Goal: Check status: Verify the current state of an ongoing process or item

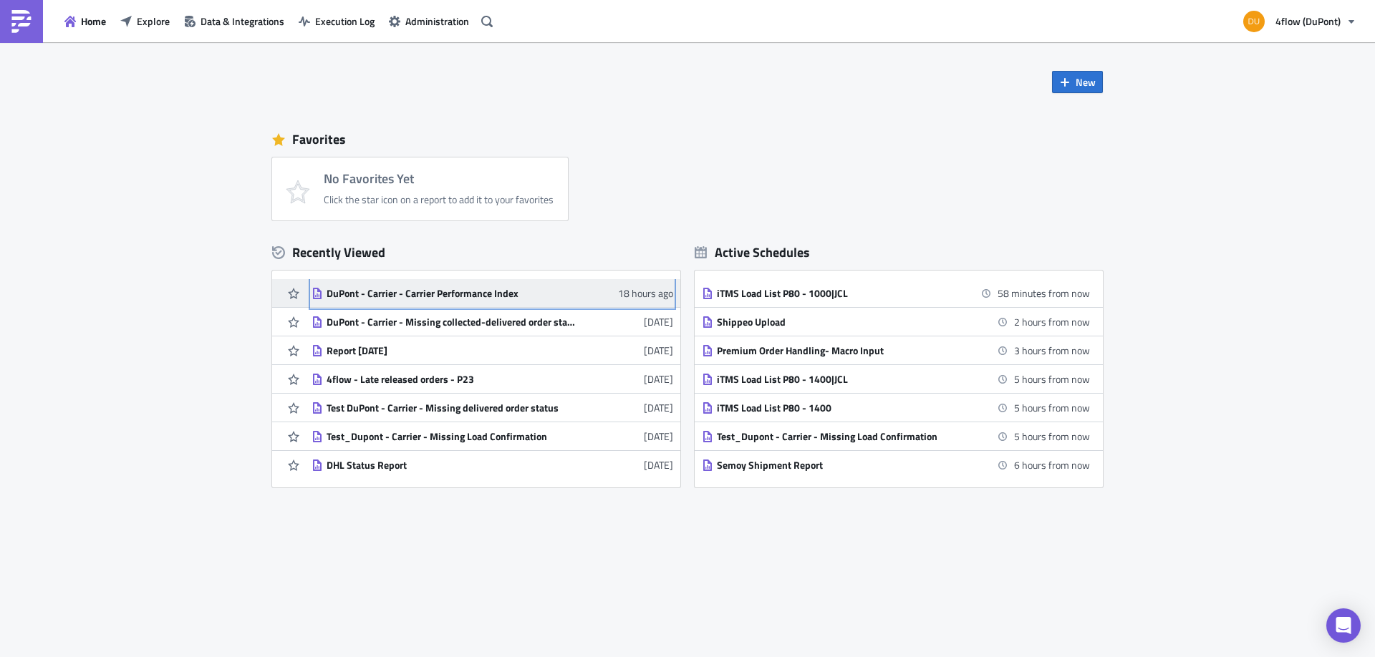
click at [496, 296] on div "DuPont - Carrier - Carrier Performance Index" at bounding box center [451, 293] width 251 height 13
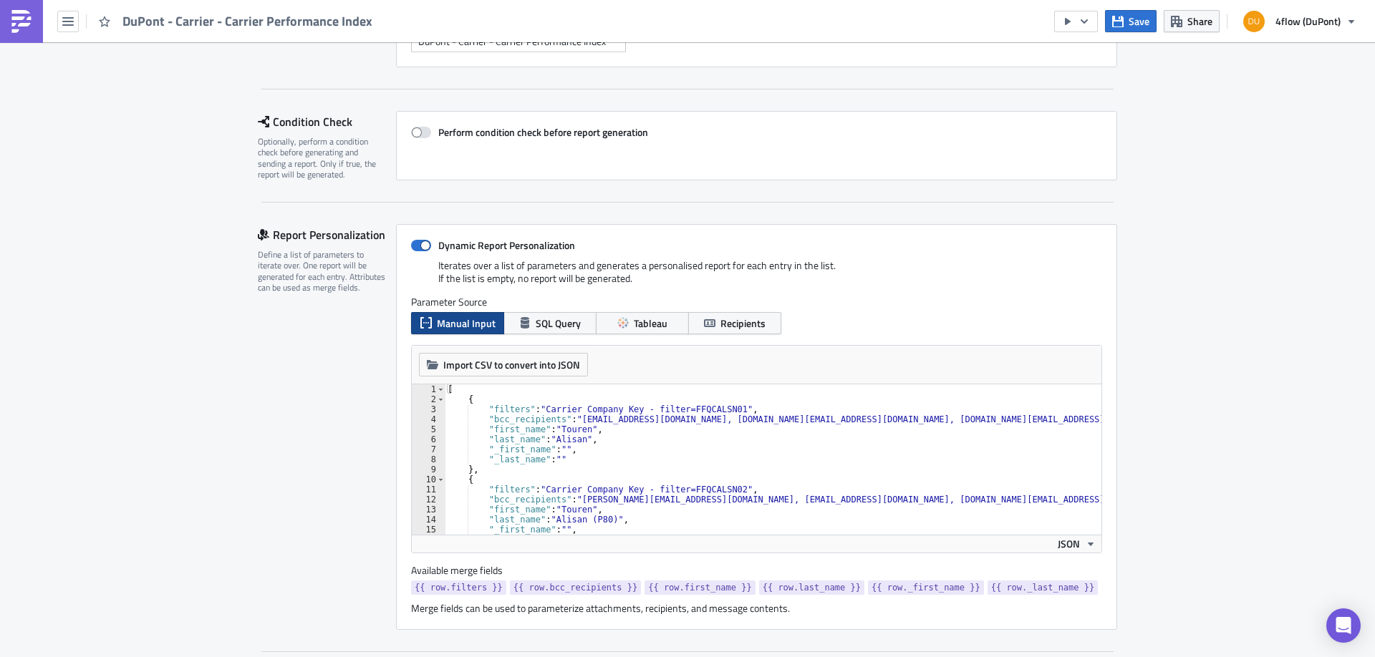
scroll to position [180, 0]
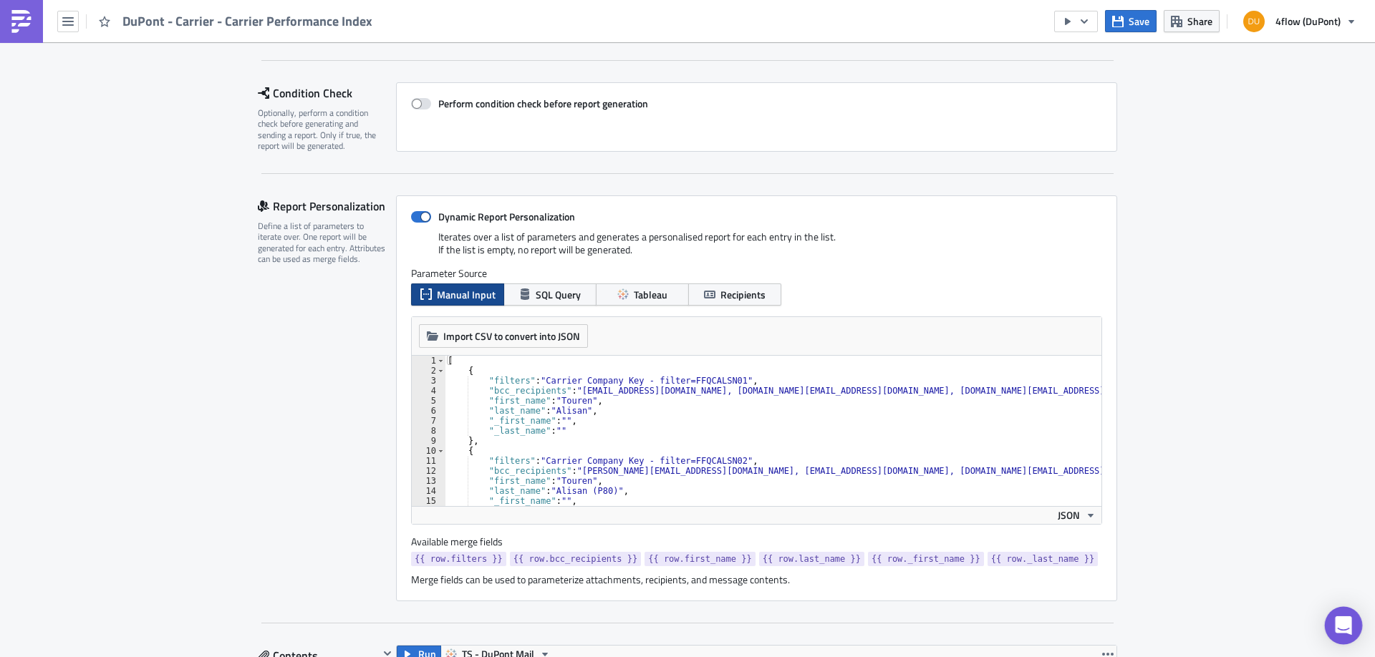
click at [1342, 616] on div "Open Intercom Messenger" at bounding box center [1343, 626] width 38 height 38
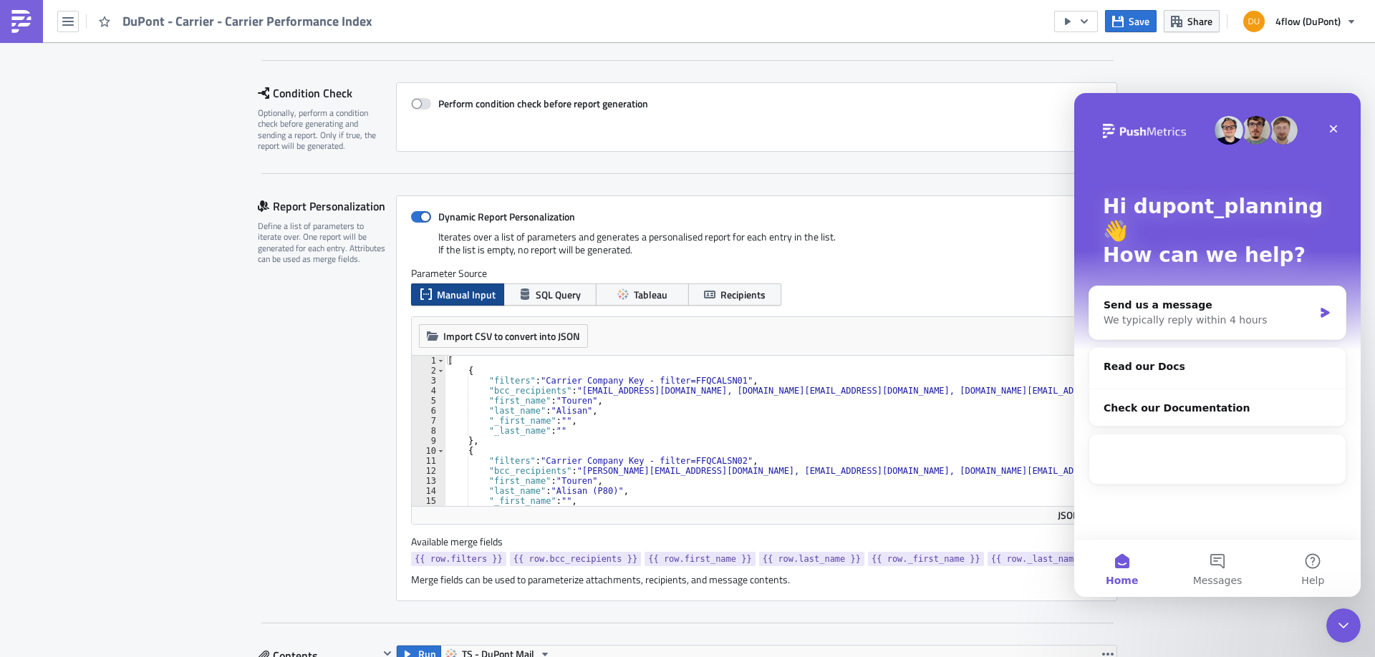
scroll to position [0, 0]
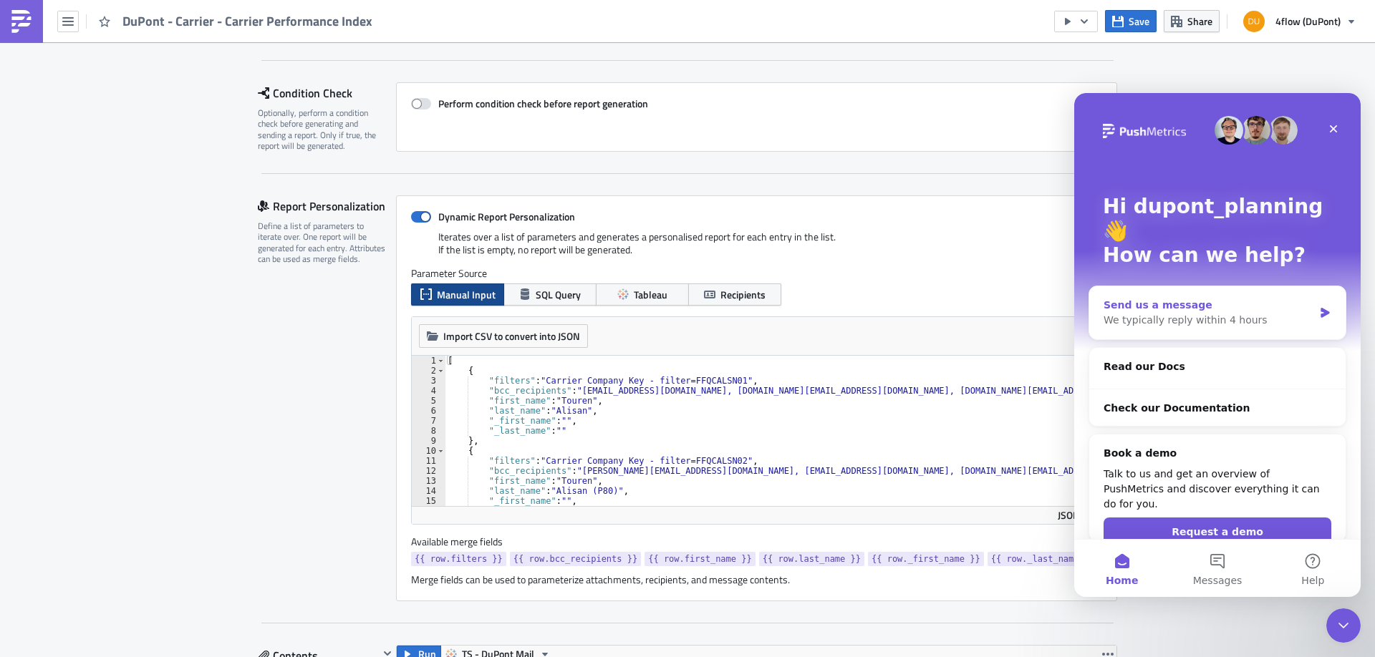
click at [1193, 313] on div "We typically reply within 4 hours" at bounding box center [1208, 320] width 210 height 15
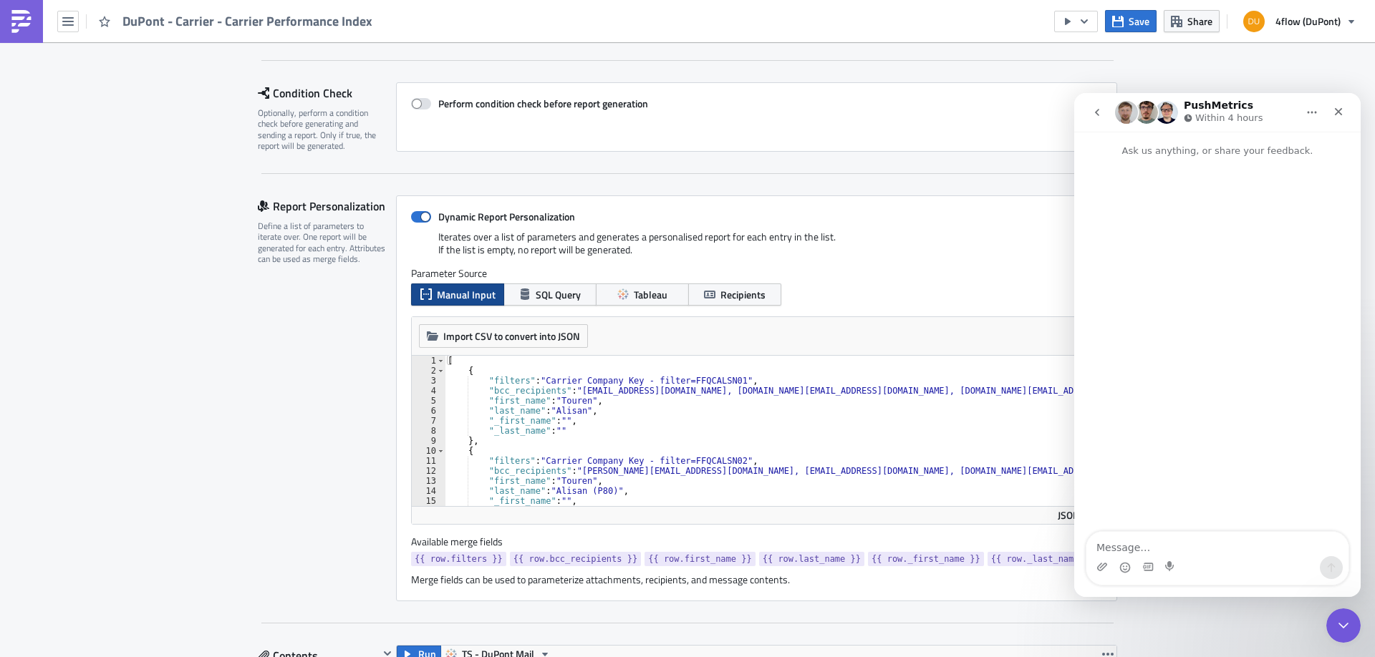
click at [1170, 546] on textarea "Message…" at bounding box center [1217, 544] width 262 height 24
click at [1345, 115] on div "Close" at bounding box center [1338, 112] width 26 height 26
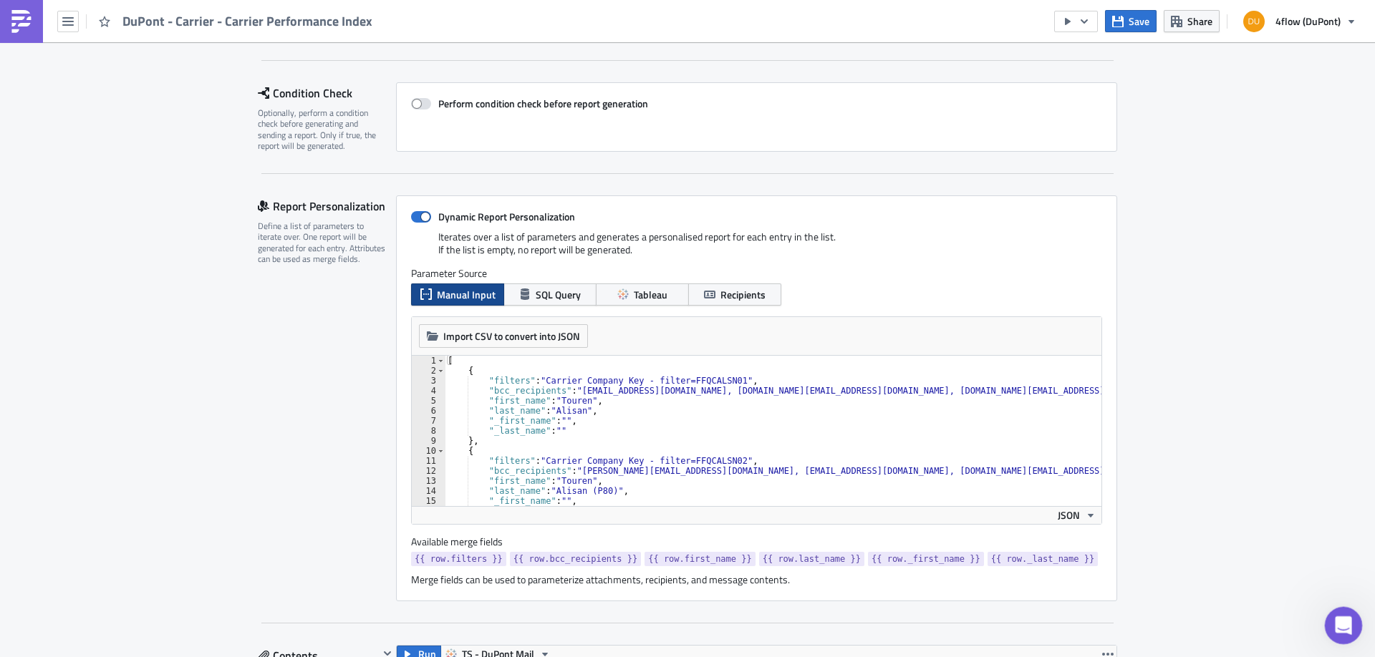
click at [1342, 627] on icon "Open Intercom Messenger" at bounding box center [1341, 624] width 24 height 24
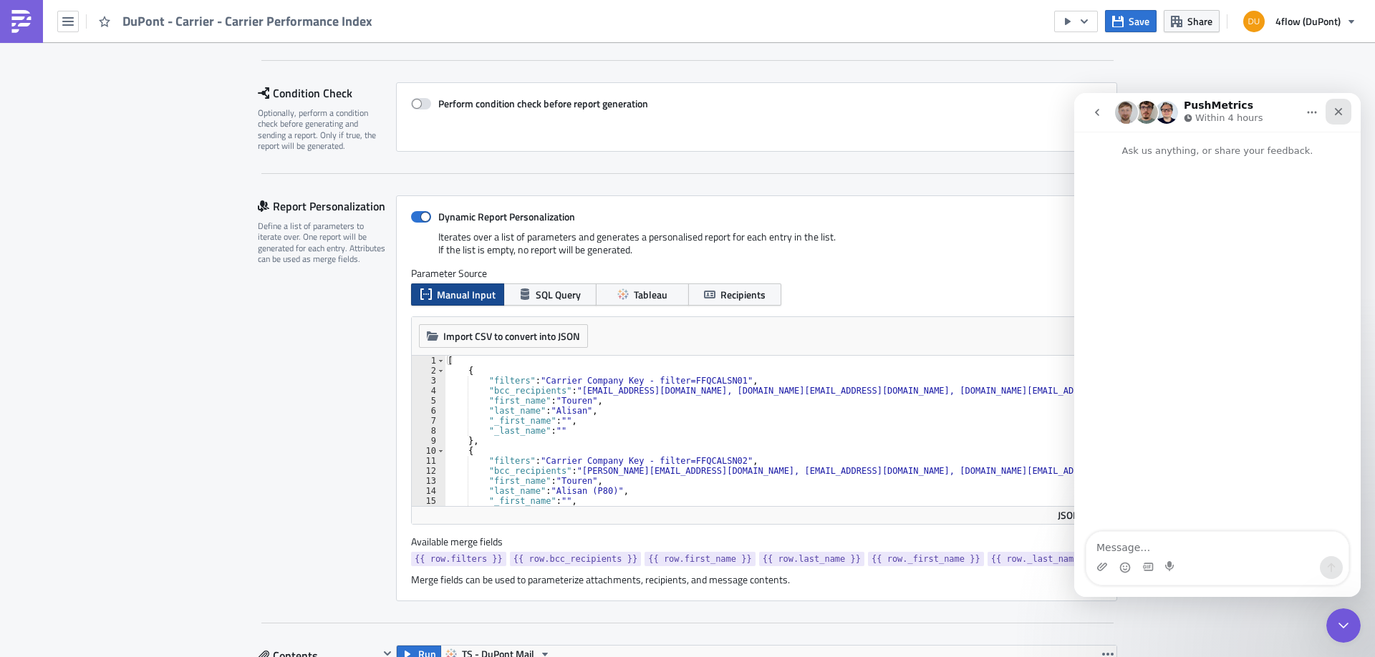
click at [1335, 108] on icon "Close" at bounding box center [1337, 111] width 11 height 11
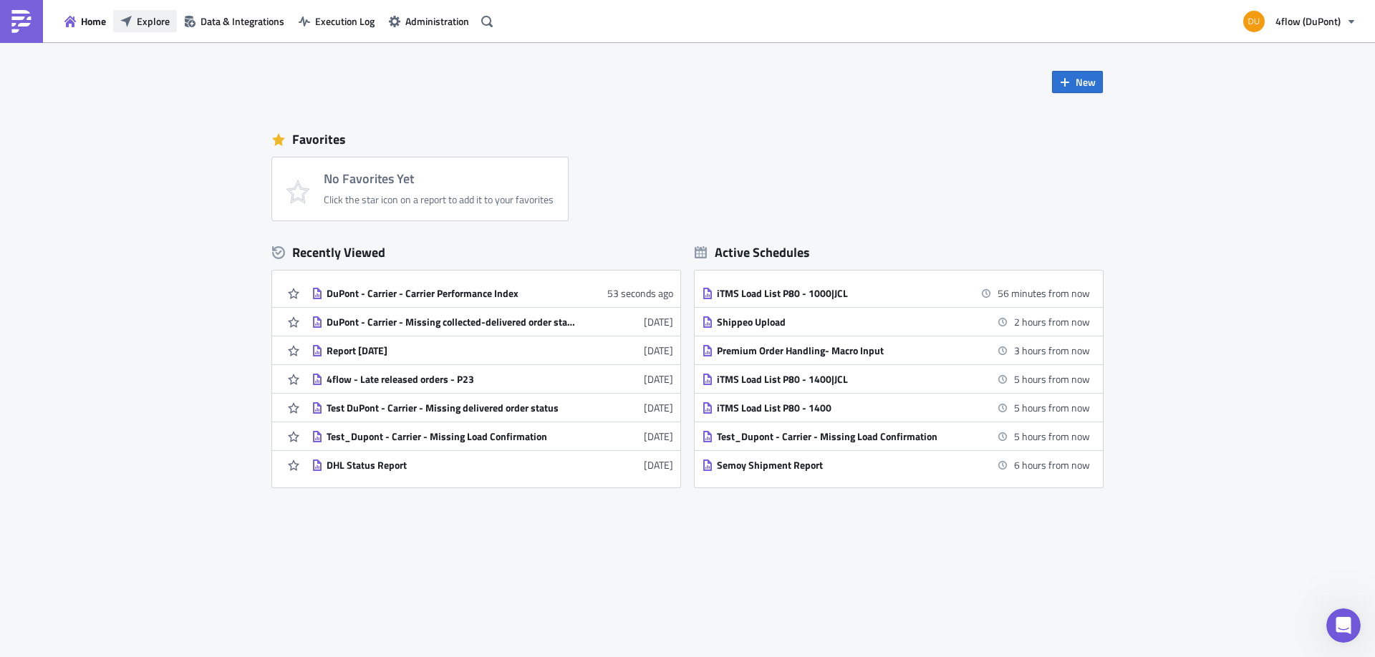
click at [140, 22] on span "Explore" at bounding box center [153, 21] width 33 height 15
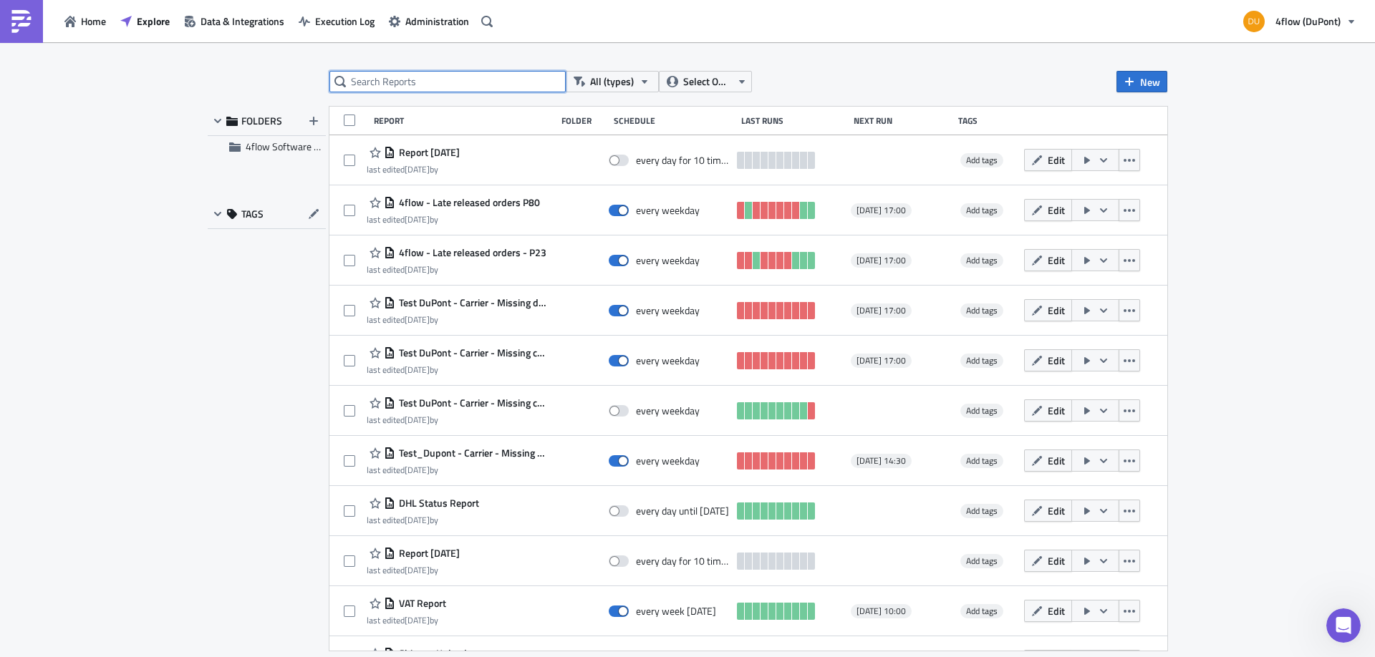
click at [450, 74] on input "text" at bounding box center [447, 81] width 236 height 21
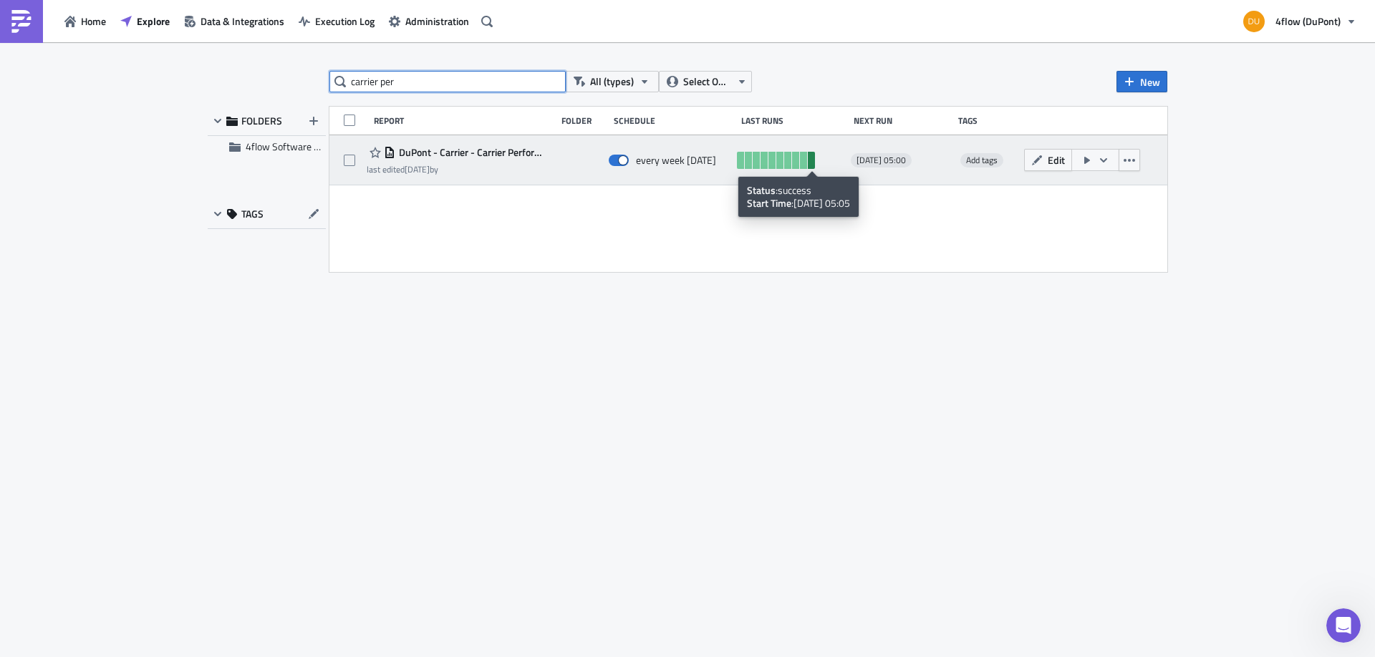
type input "carrier per"
click at [810, 161] on link at bounding box center [811, 160] width 7 height 17
click at [811, 158] on link at bounding box center [811, 160] width 7 height 17
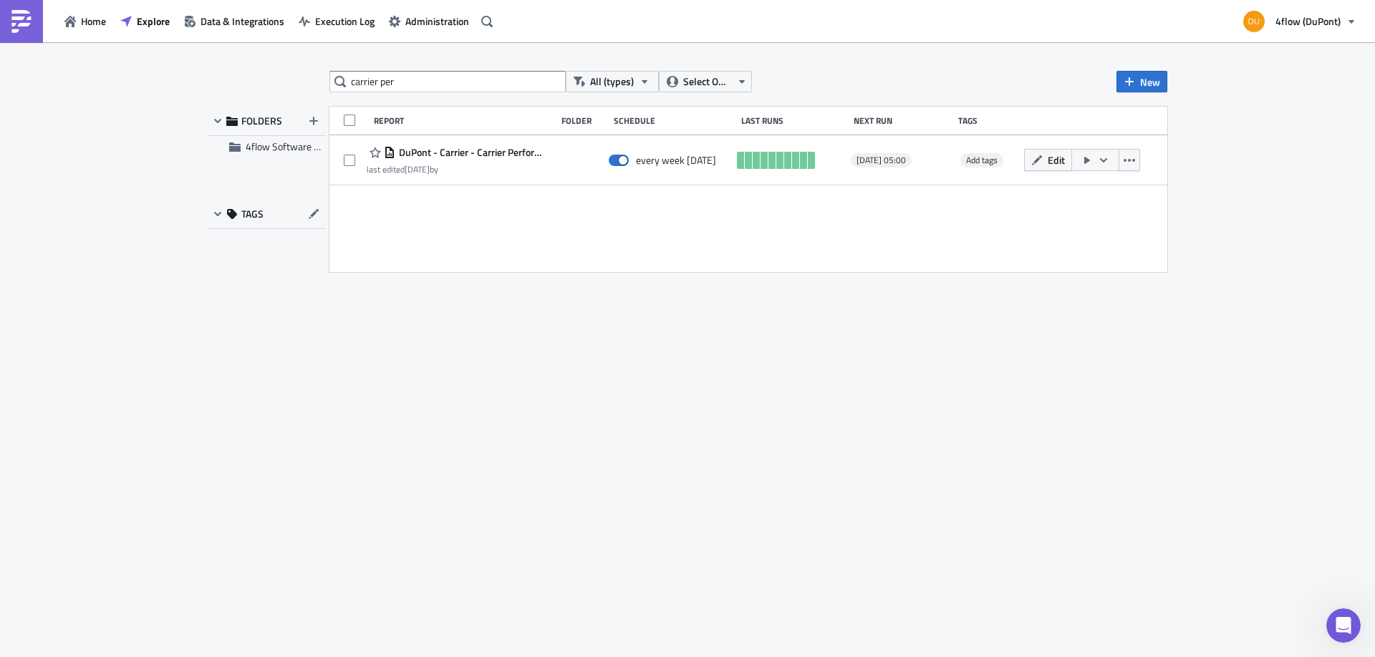
click at [833, 268] on div "Report Folder Schedule Last Runs Next Run Tags DuPont - Carrier - Carrier Perfo…" at bounding box center [748, 189] width 838 height 165
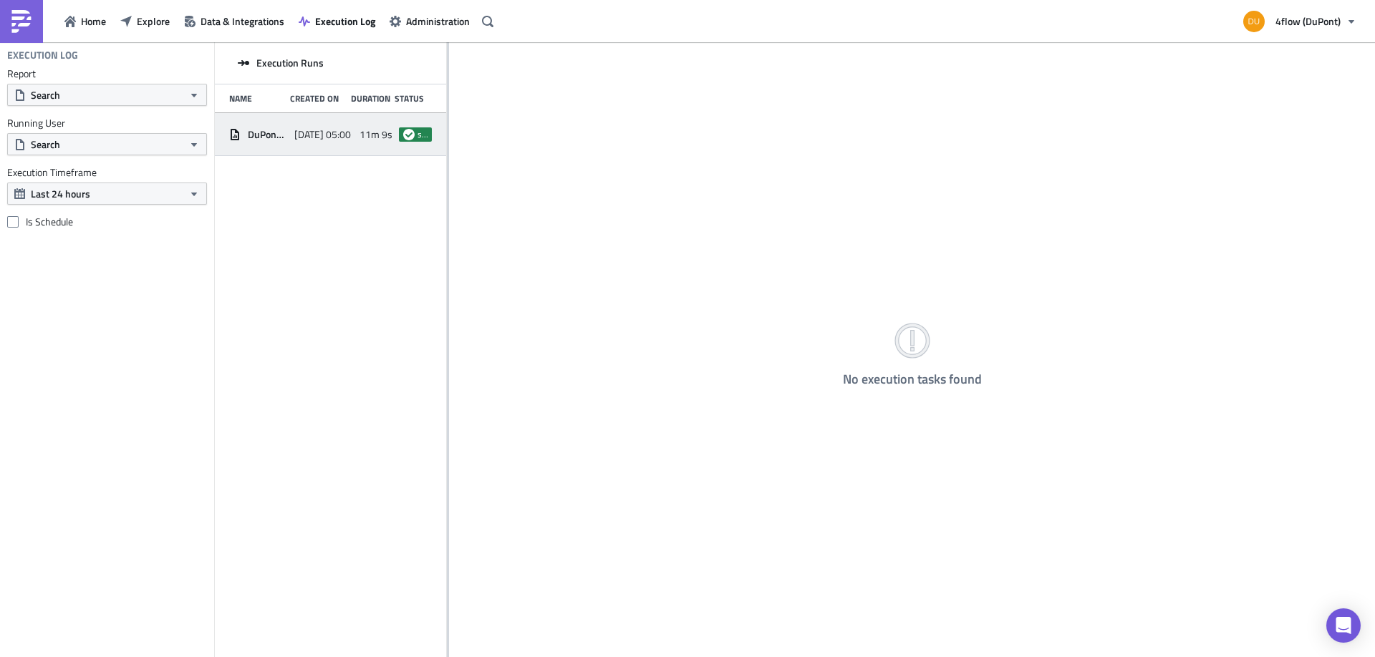
click at [322, 133] on span "[DATE] 05:00" at bounding box center [322, 134] width 57 height 13
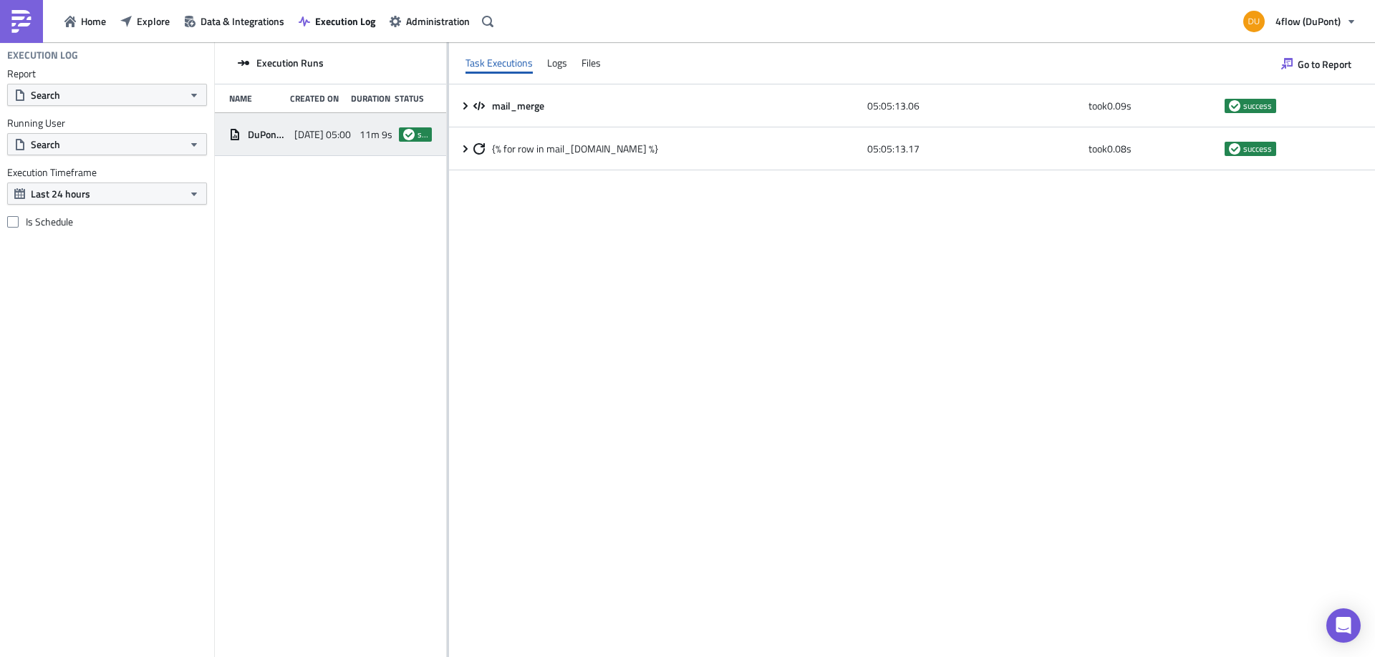
click at [553, 69] on div "Logs" at bounding box center [557, 62] width 20 height 21
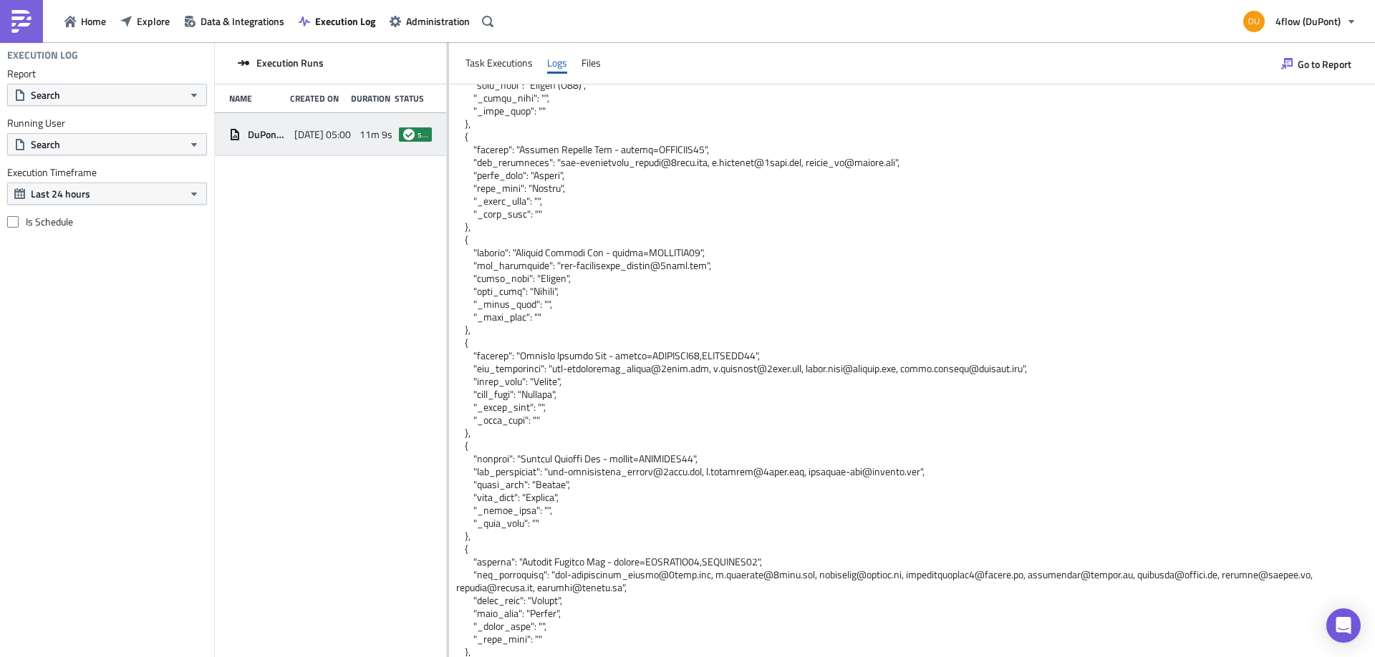
scroll to position [812, 0]
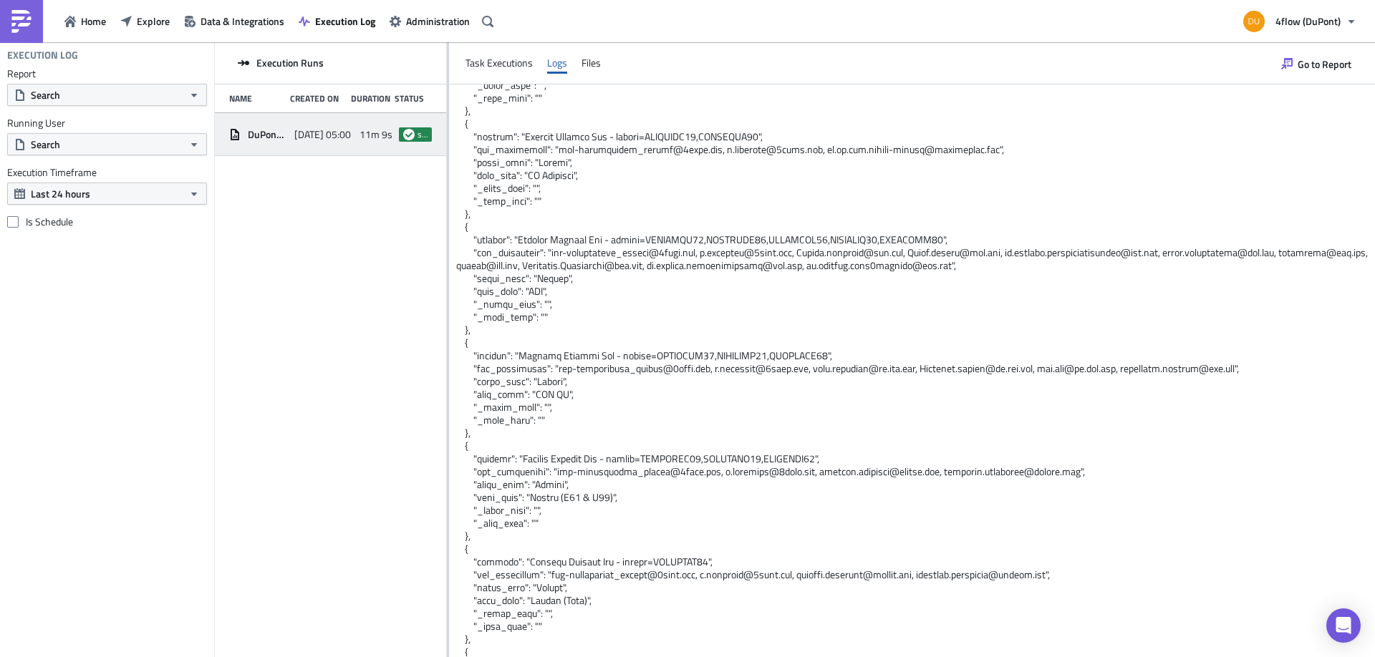
click at [590, 64] on div "Files" at bounding box center [590, 62] width 19 height 21
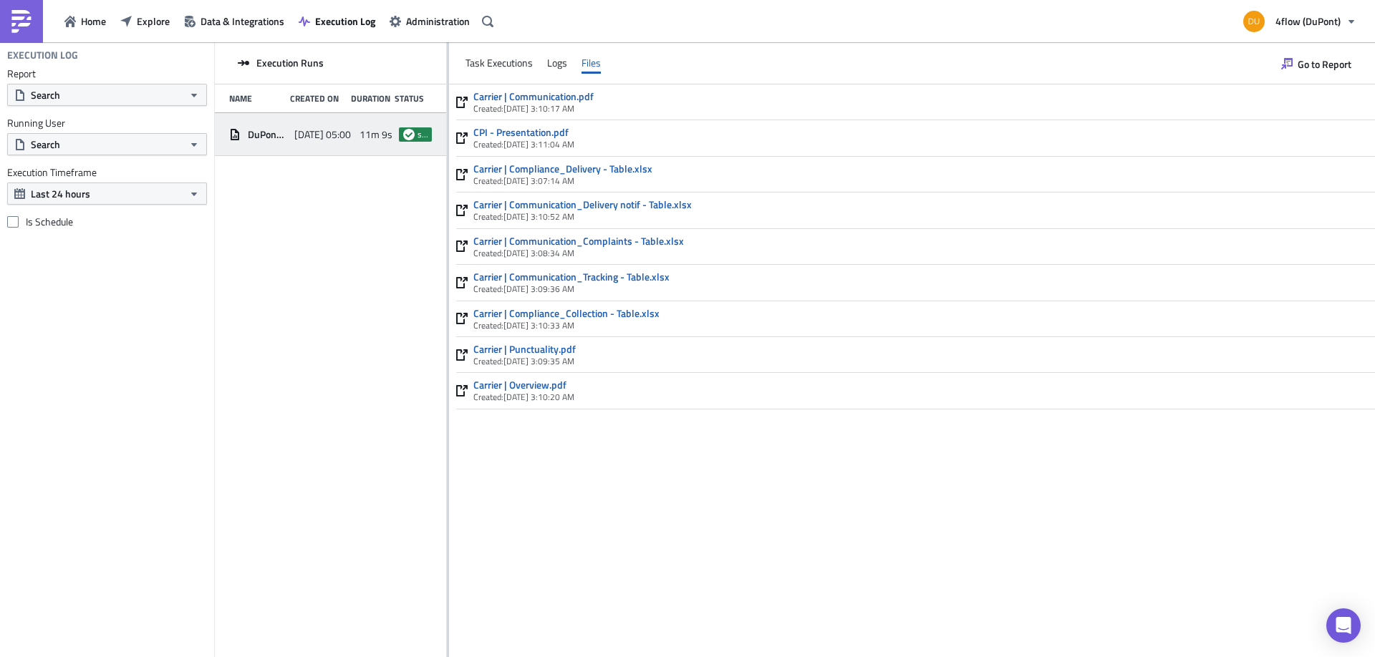
scroll to position [0, 0]
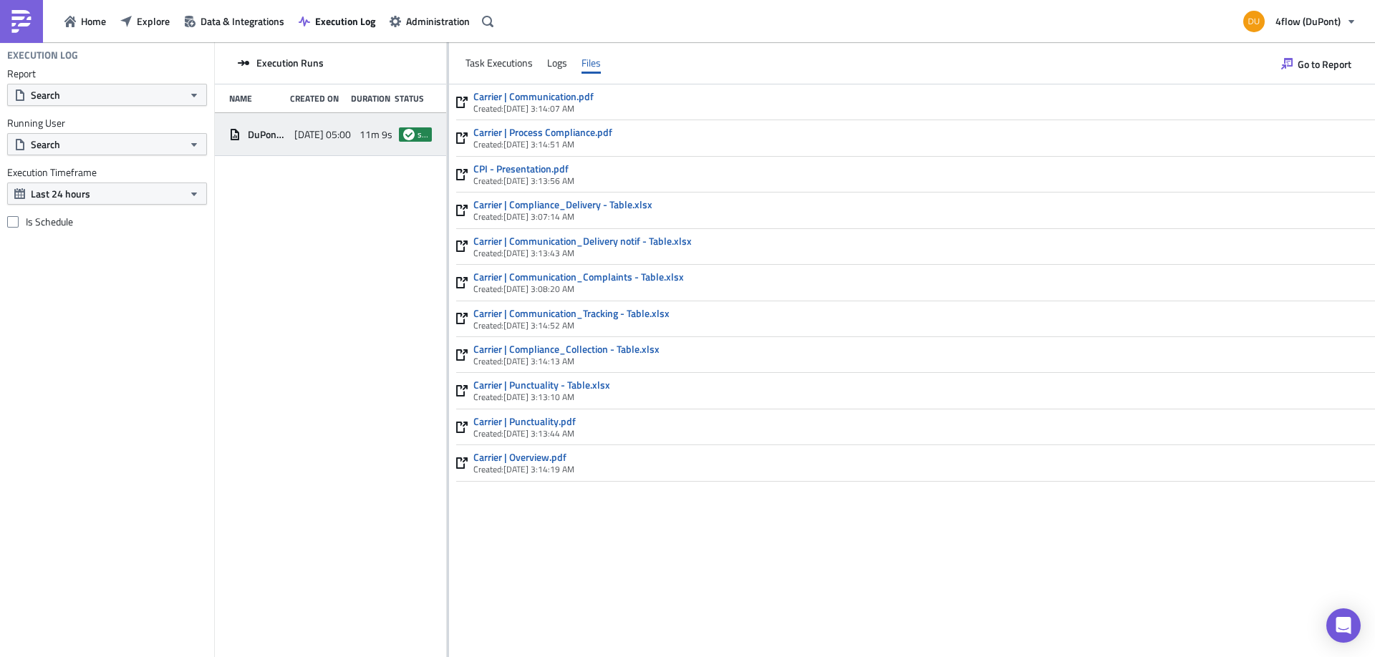
click at [561, 459] on link "Carrier | Overview.pdf" at bounding box center [523, 457] width 101 height 13
click at [559, 62] on div "Logs" at bounding box center [557, 62] width 20 height 21
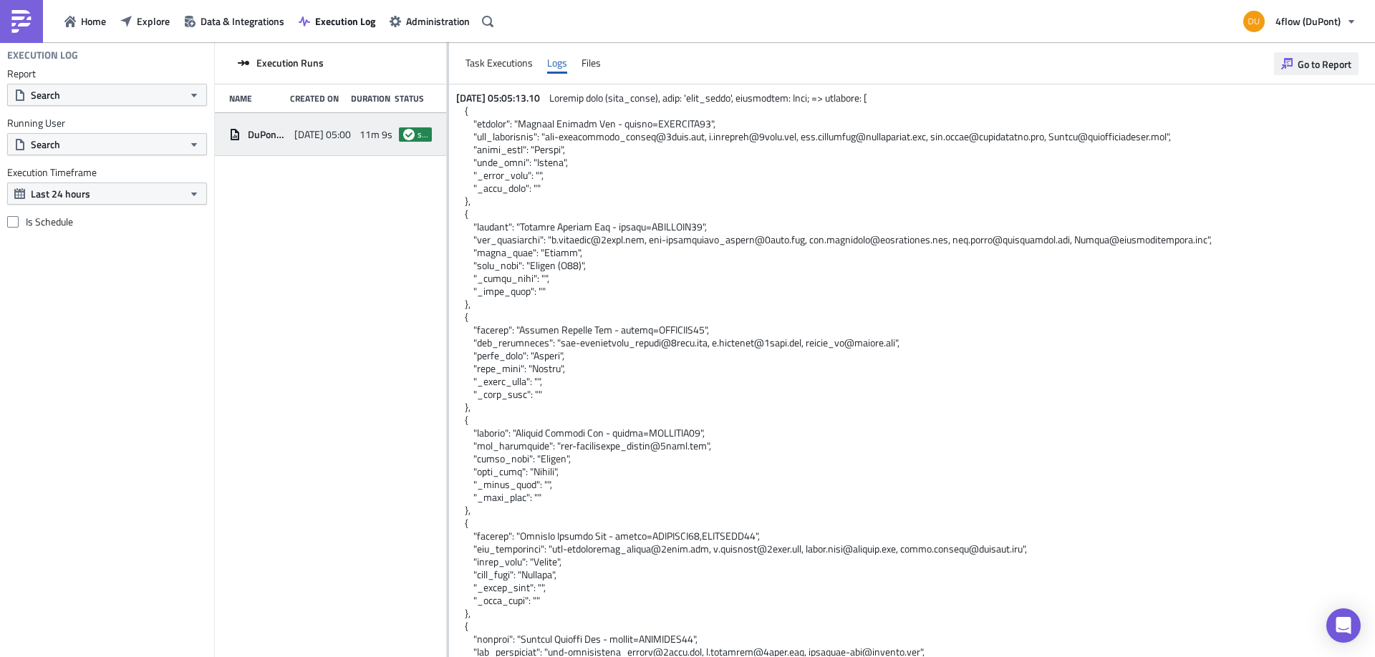
click at [1329, 64] on span "Go to Report" at bounding box center [1324, 64] width 54 height 15
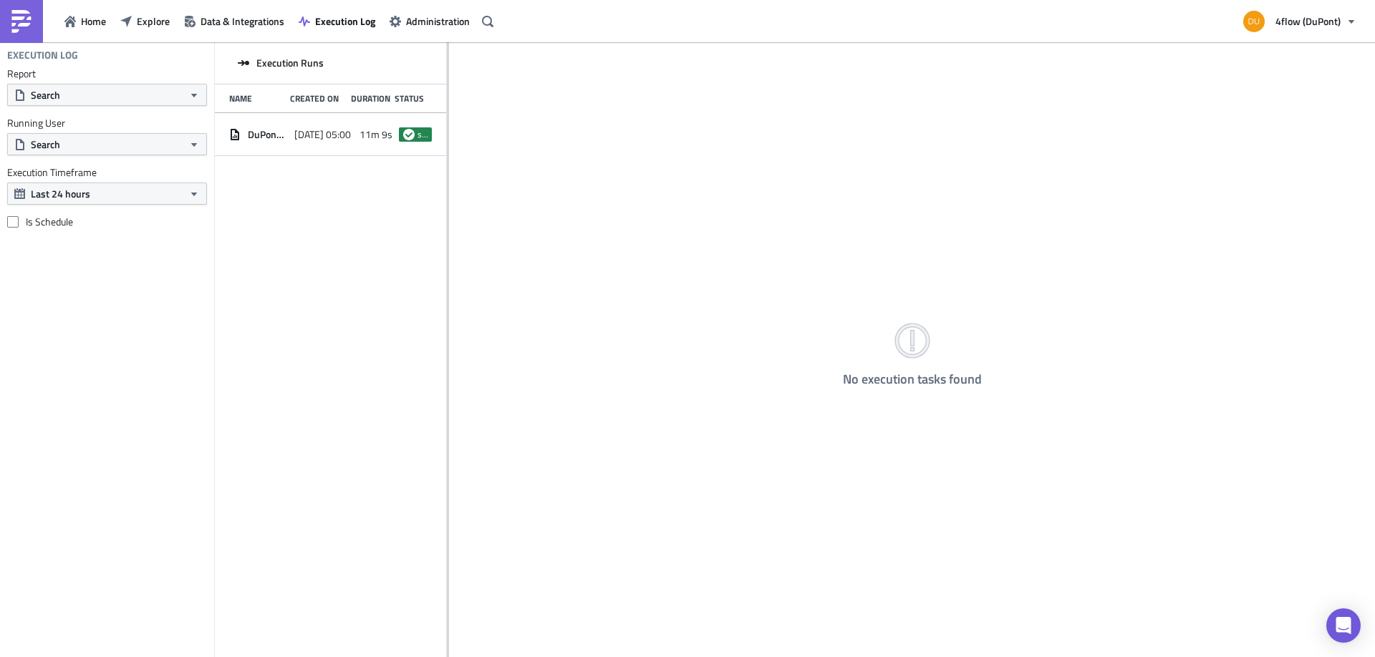
click at [272, 193] on div "Execution Runs Name Created On Duration Status DuPont - Carrier - Carrier Perfo…" at bounding box center [330, 350] width 231 height 617
click at [251, 134] on span "DuPont - Carrier - Carrier Performance Index" at bounding box center [267, 134] width 39 height 13
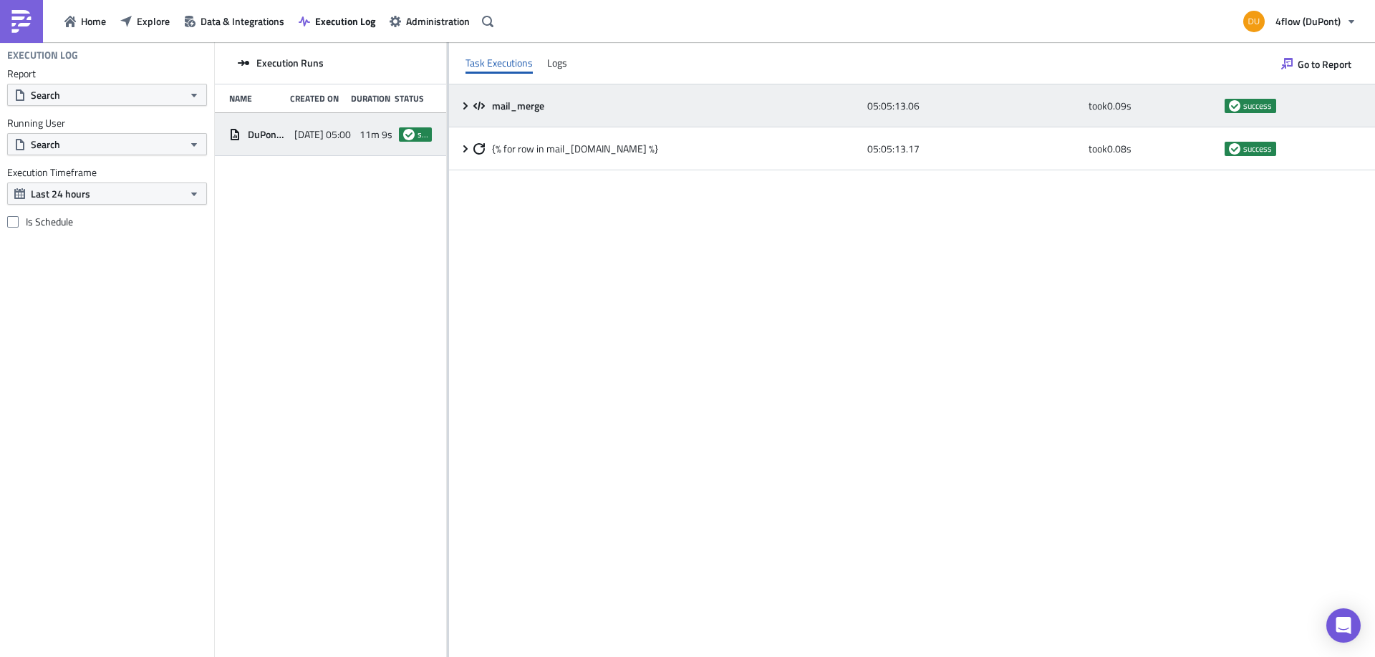
click at [523, 103] on span "mail_merge" at bounding box center [519, 106] width 54 height 13
click at [462, 104] on icon at bounding box center [465, 105] width 11 height 11
click at [465, 104] on icon at bounding box center [465, 105] width 4 height 7
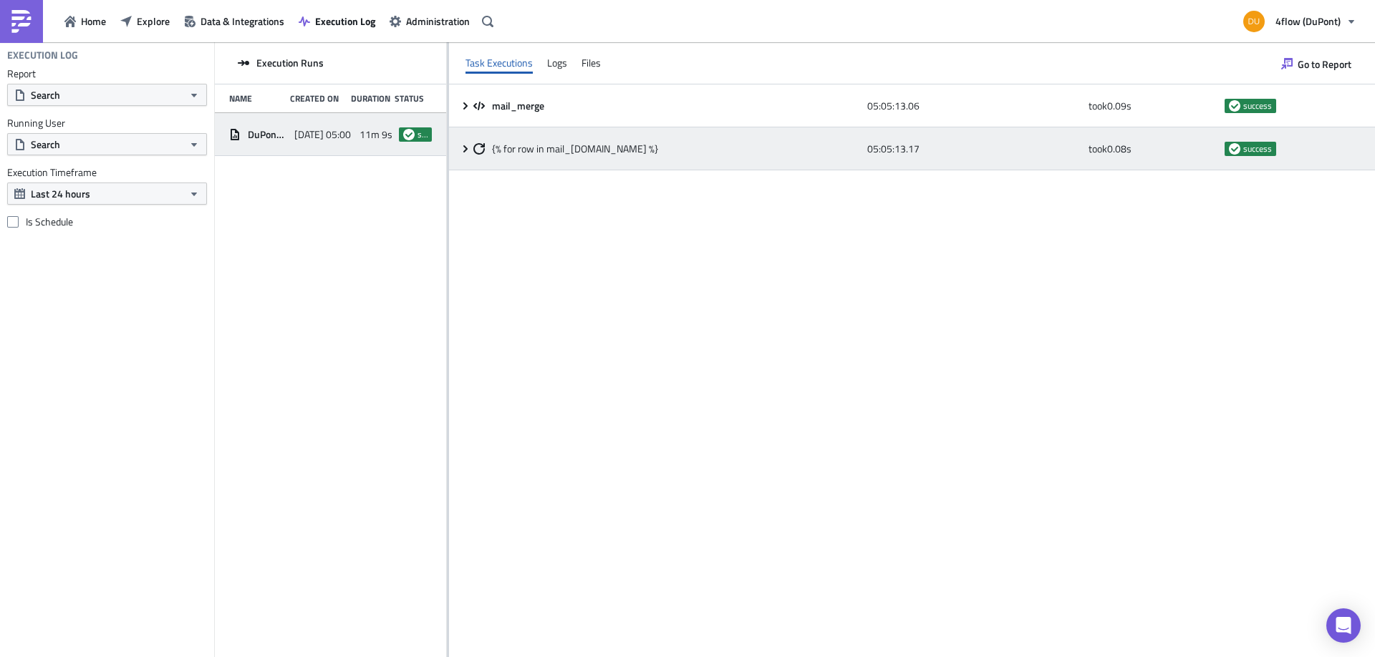
click at [523, 155] on span "{% for row in mail_[DOMAIN_NAME] %}" at bounding box center [575, 148] width 166 height 13
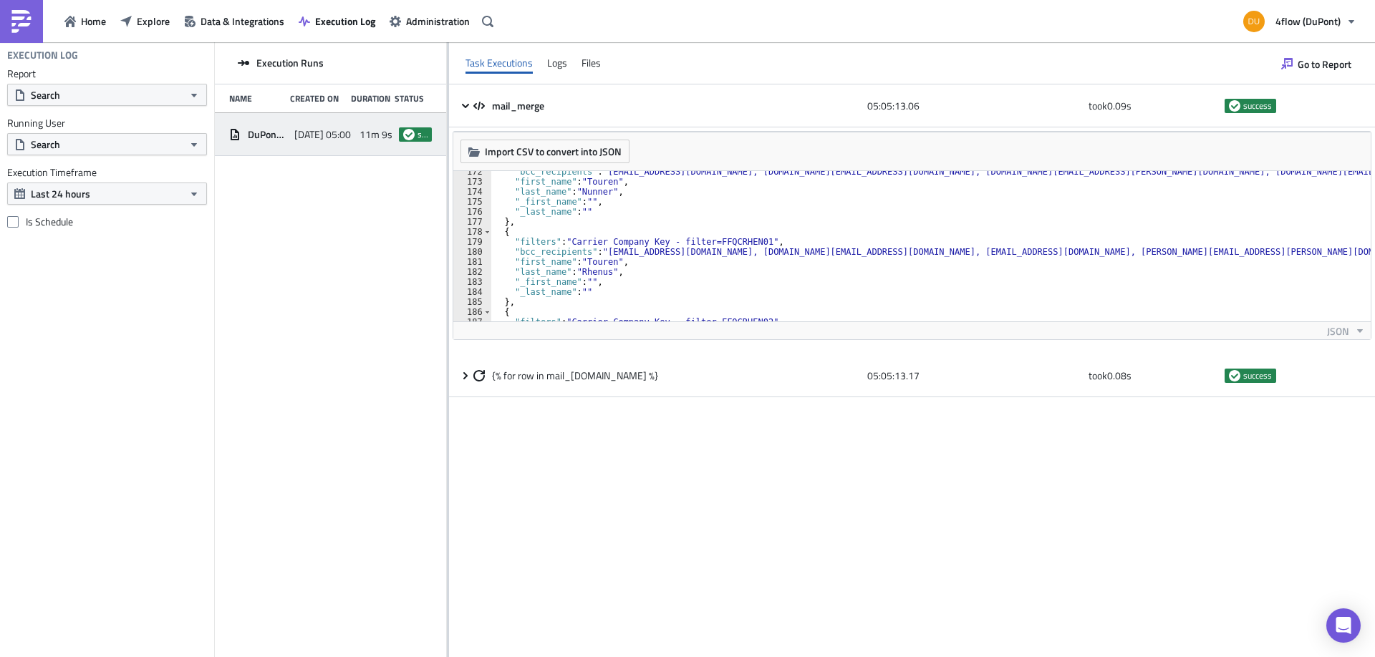
scroll to position [2195, 0]
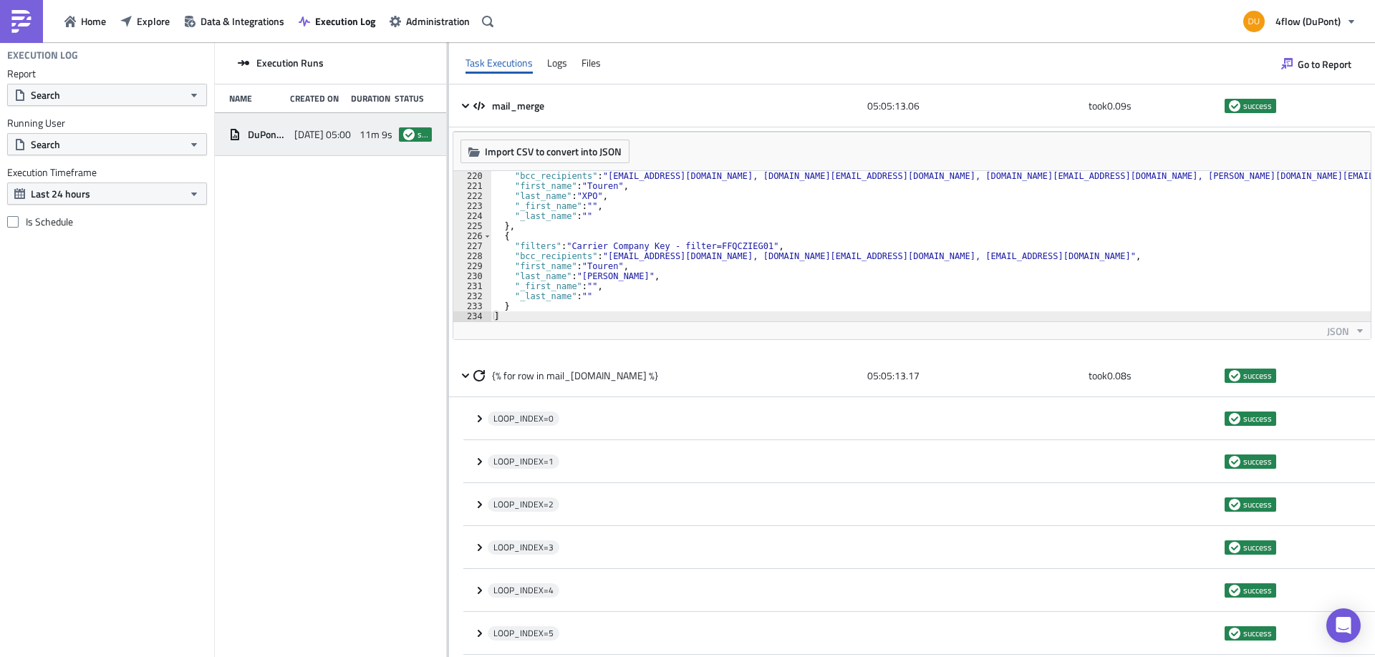
click at [463, 105] on icon at bounding box center [465, 105] width 7 height 4
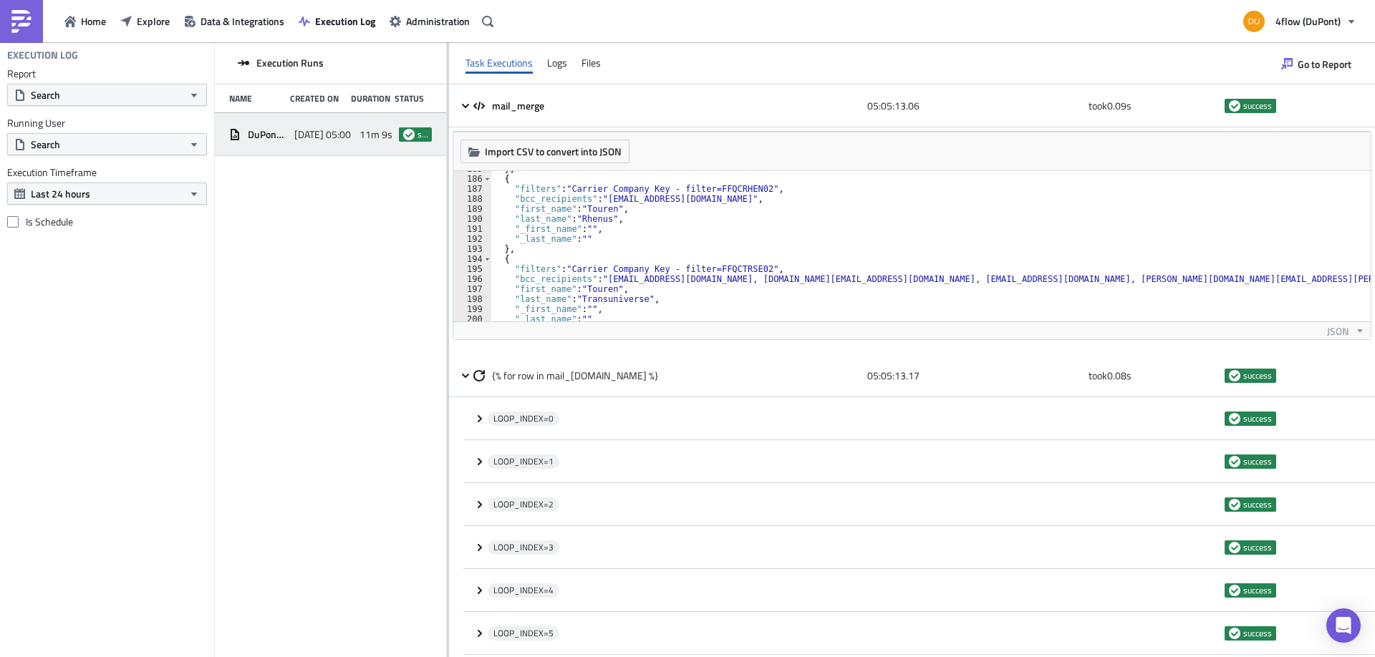
click at [564, 69] on div "Logs" at bounding box center [557, 62] width 20 height 21
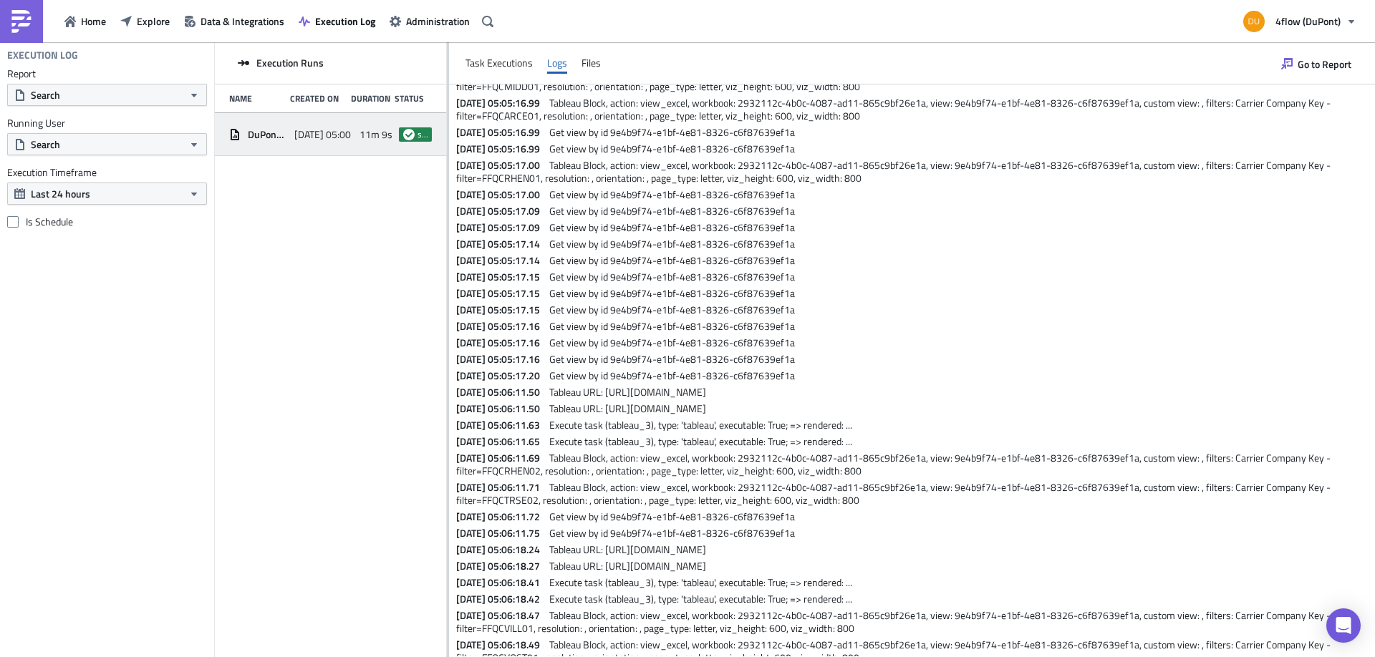
scroll to position [3879, 0]
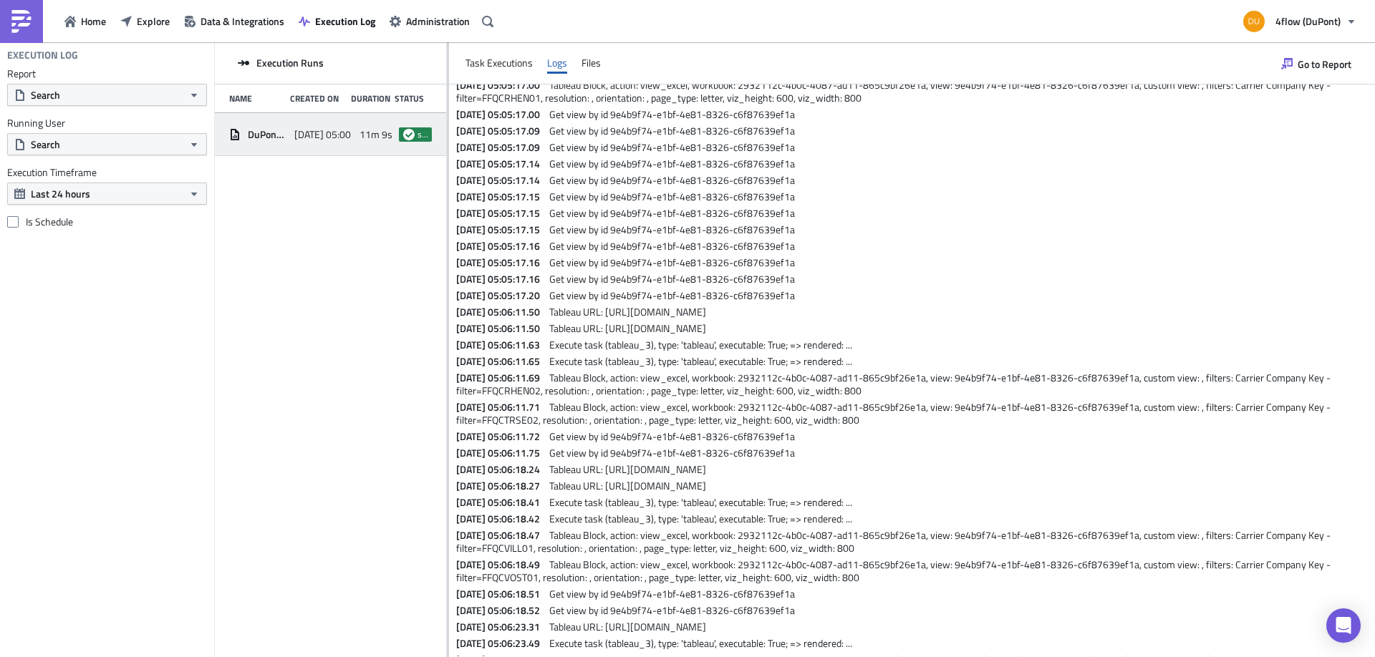
click at [531, 398] on span "Tableau Block, action: view_excel, workbook: 2932112c-4b0c-4087-ad11-865c9bf26e…" at bounding box center [894, 384] width 876 height 28
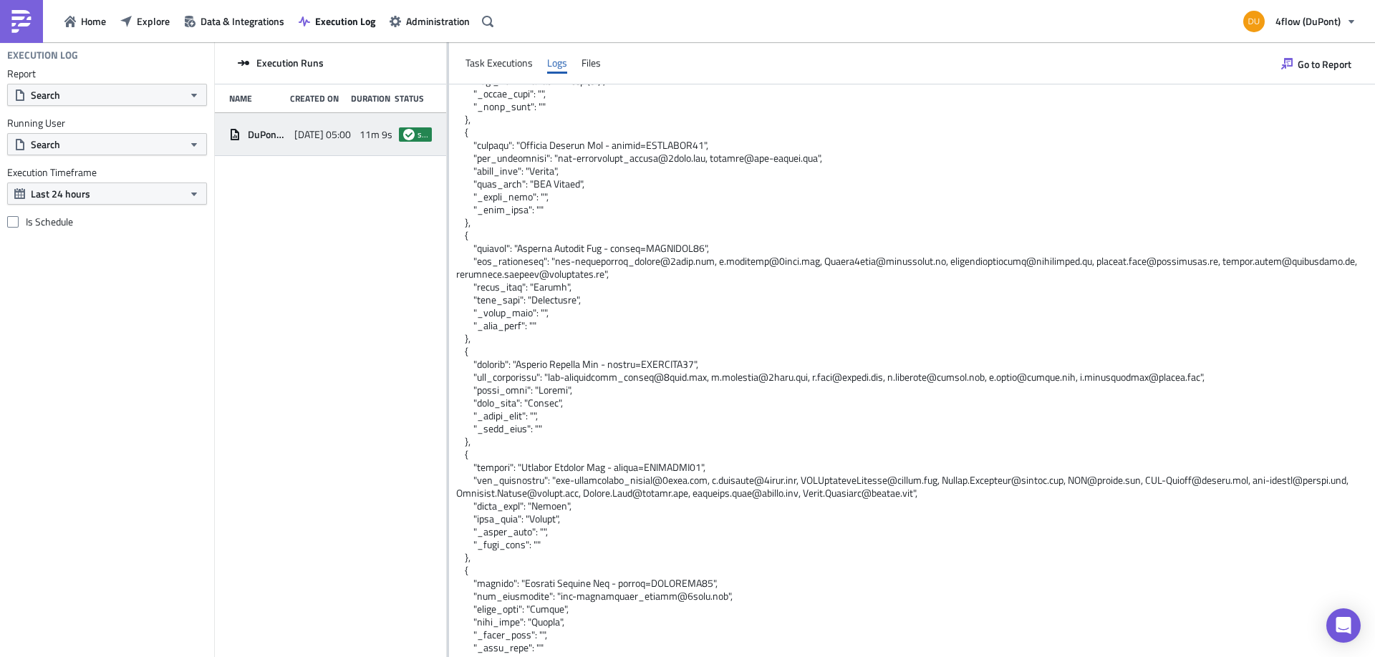
scroll to position [1624, 0]
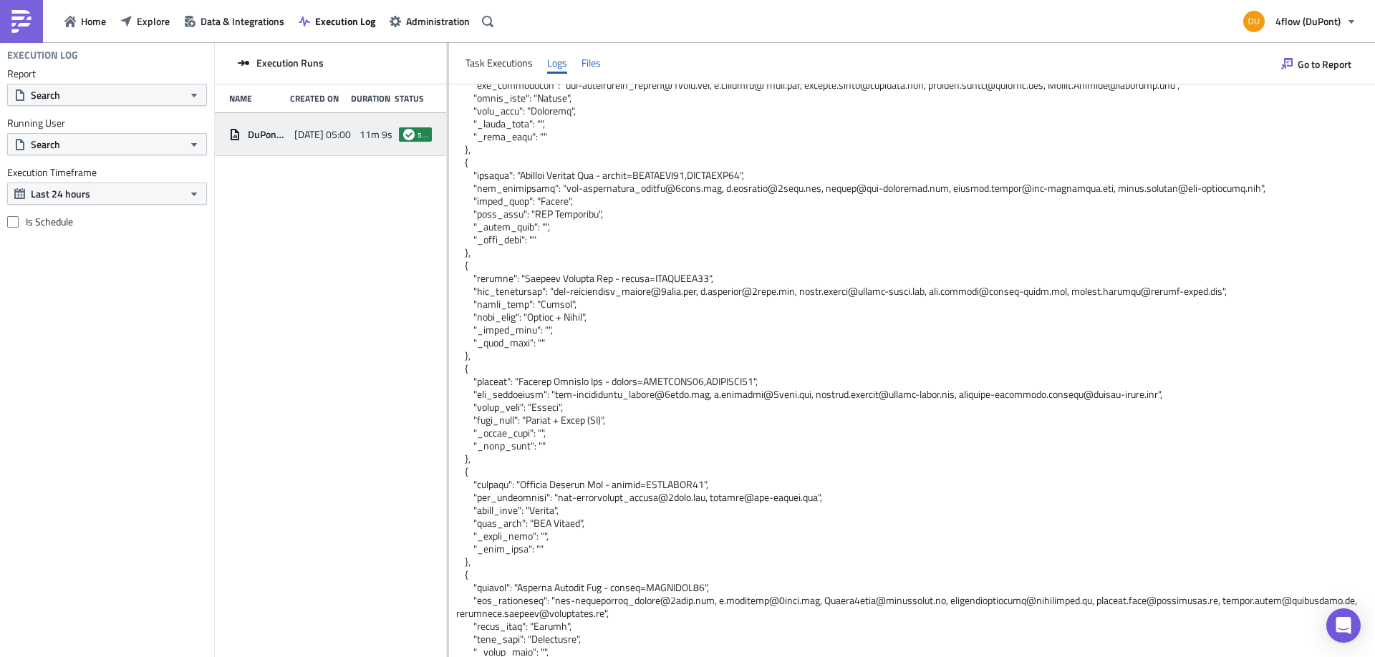
click at [587, 62] on div "Files" at bounding box center [590, 62] width 19 height 21
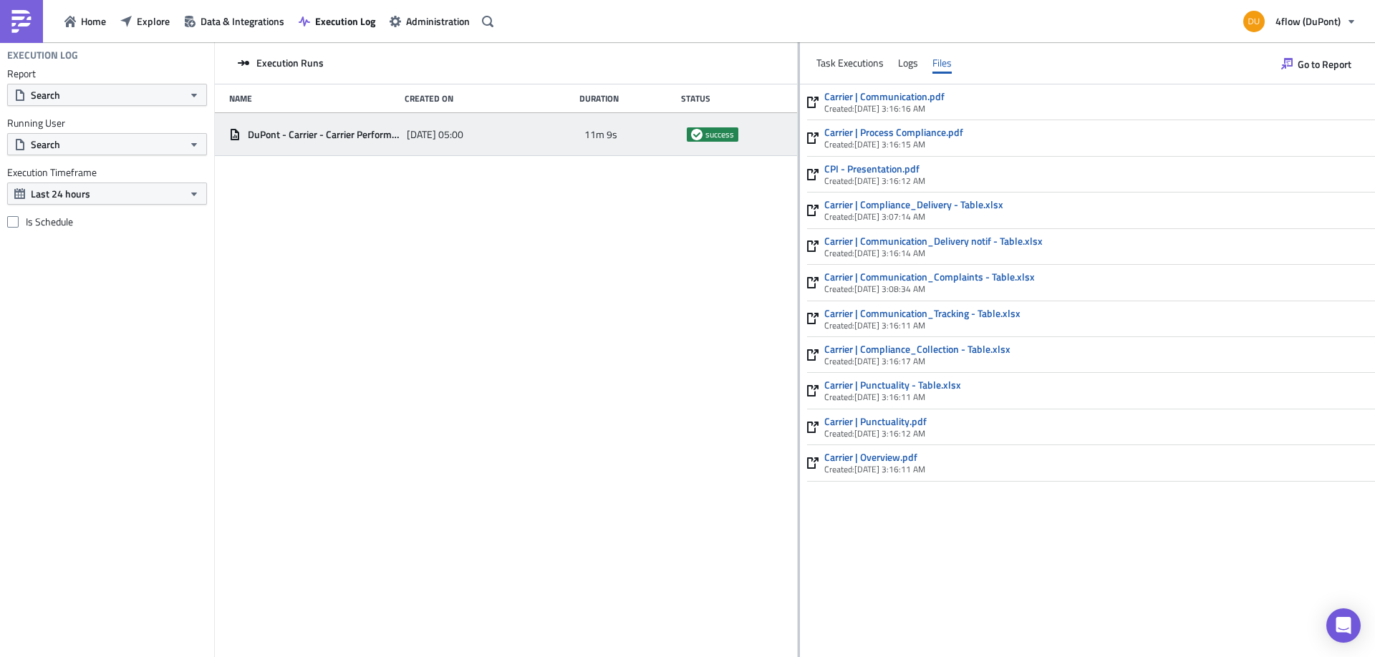
drag, startPoint x: 447, startPoint y: 154, endPoint x: 797, endPoint y: 155, distance: 350.1
click at [797, 155] on div "Execution Runs Name Created On Duration Status DuPont - Carrier - Carrier Perfo…" at bounding box center [795, 350] width 1160 height 617
click at [729, 203] on div "Execution Runs Name Created On Duration Status DuPont - Carrier - Carrier Perfo…" at bounding box center [506, 350] width 582 height 617
click at [835, 68] on div "Task Executions" at bounding box center [849, 62] width 67 height 21
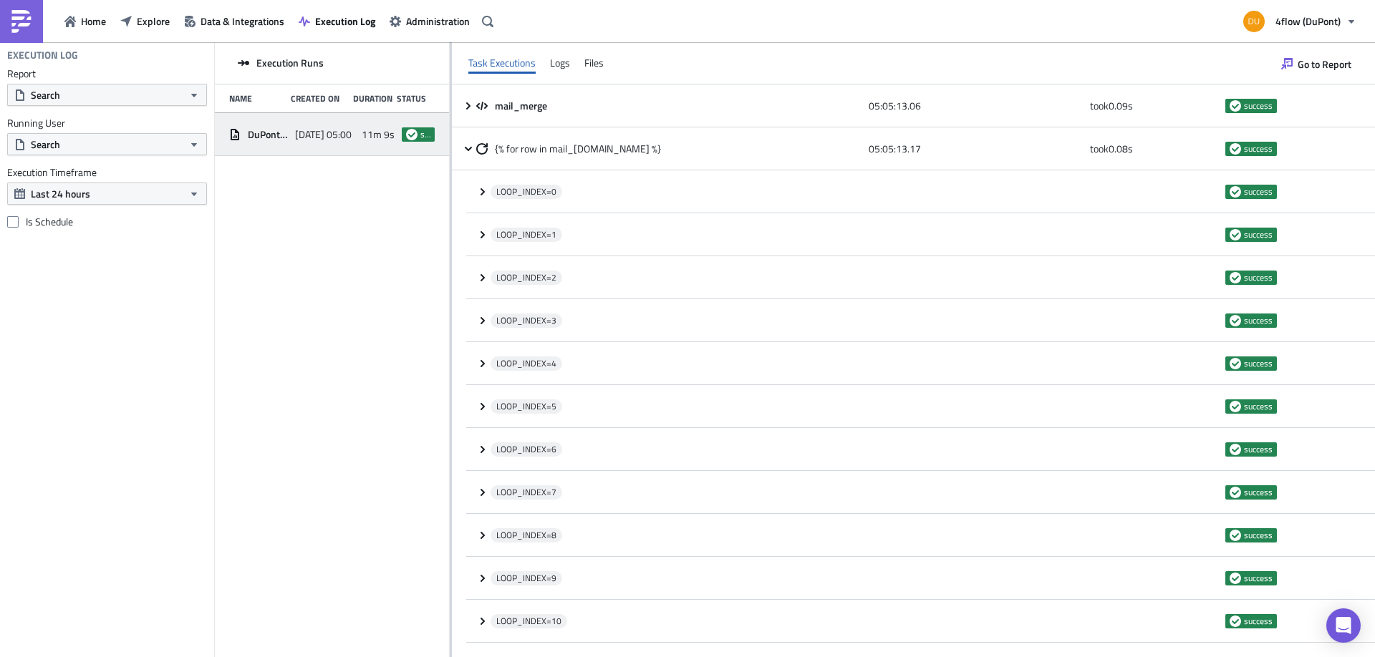
drag, startPoint x: 798, startPoint y: 294, endPoint x: 426, endPoint y: 299, distance: 372.3
click at [426, 299] on div "Execution Runs Name Created On Duration Status DuPont - Carrier - Carrier Perfo…" at bounding box center [795, 350] width 1160 height 617
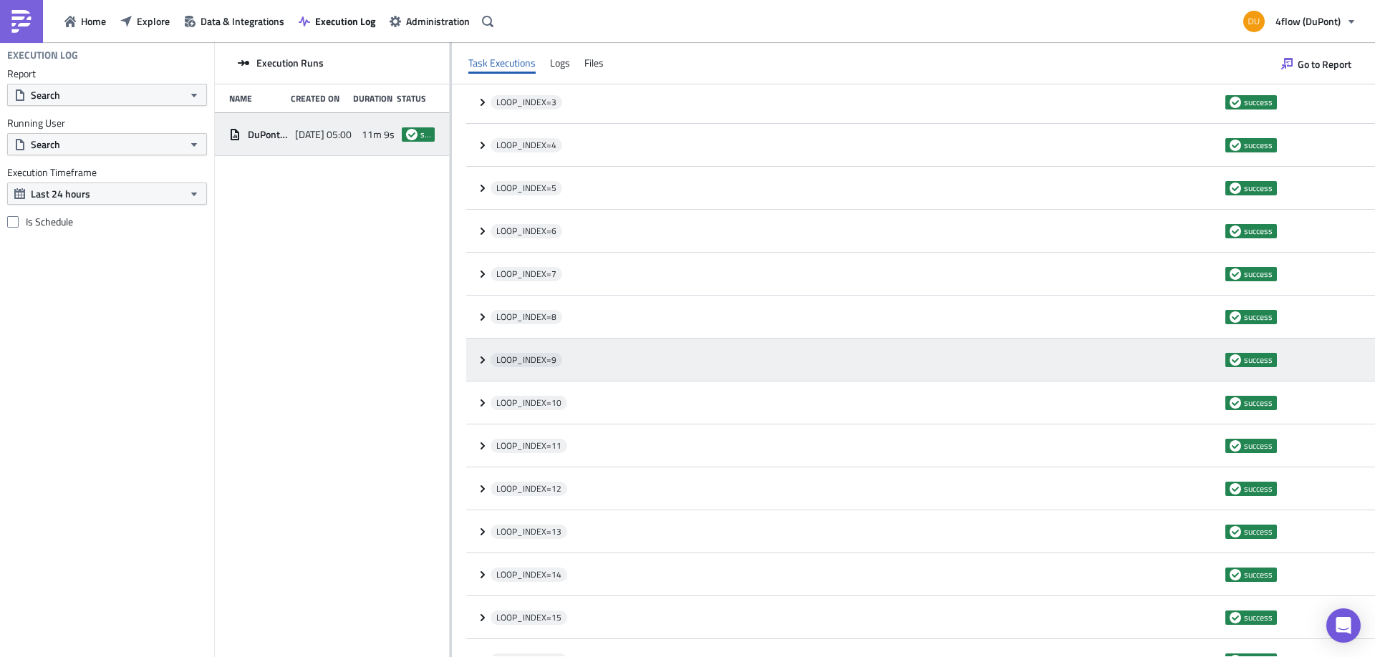
scroll to position [0, 0]
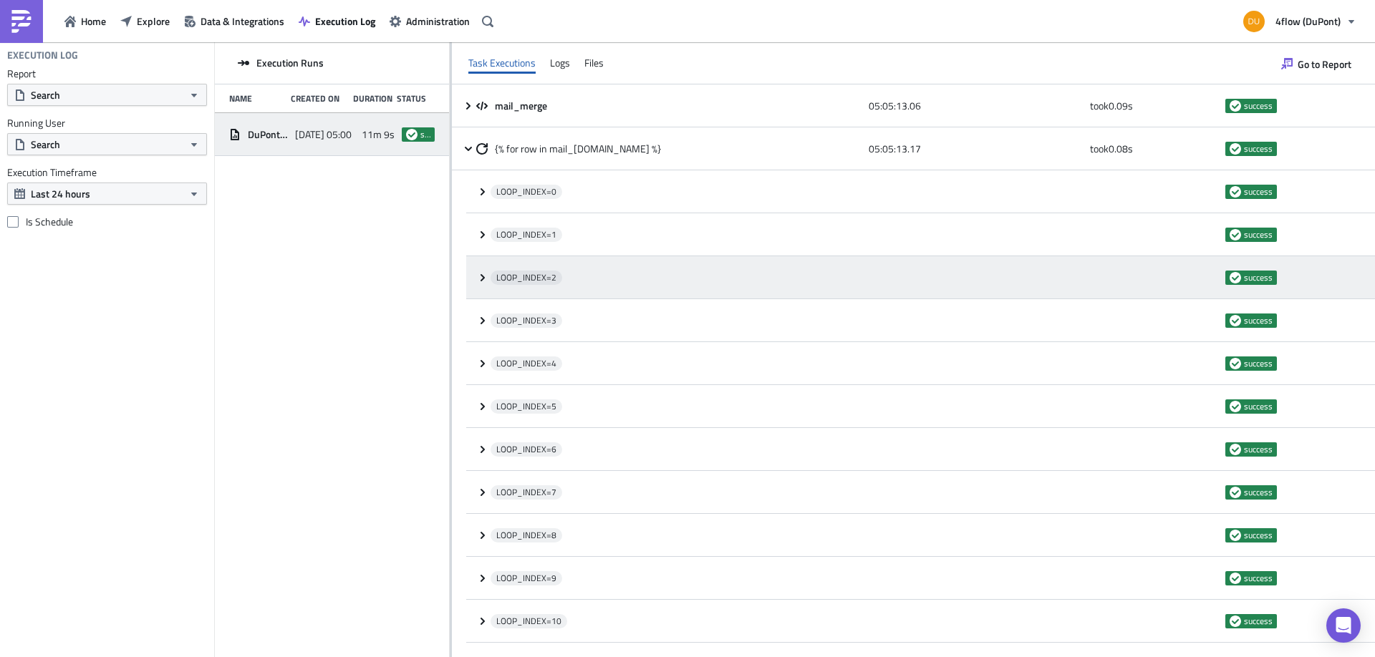
click at [484, 272] on icon at bounding box center [482, 277] width 11 height 11
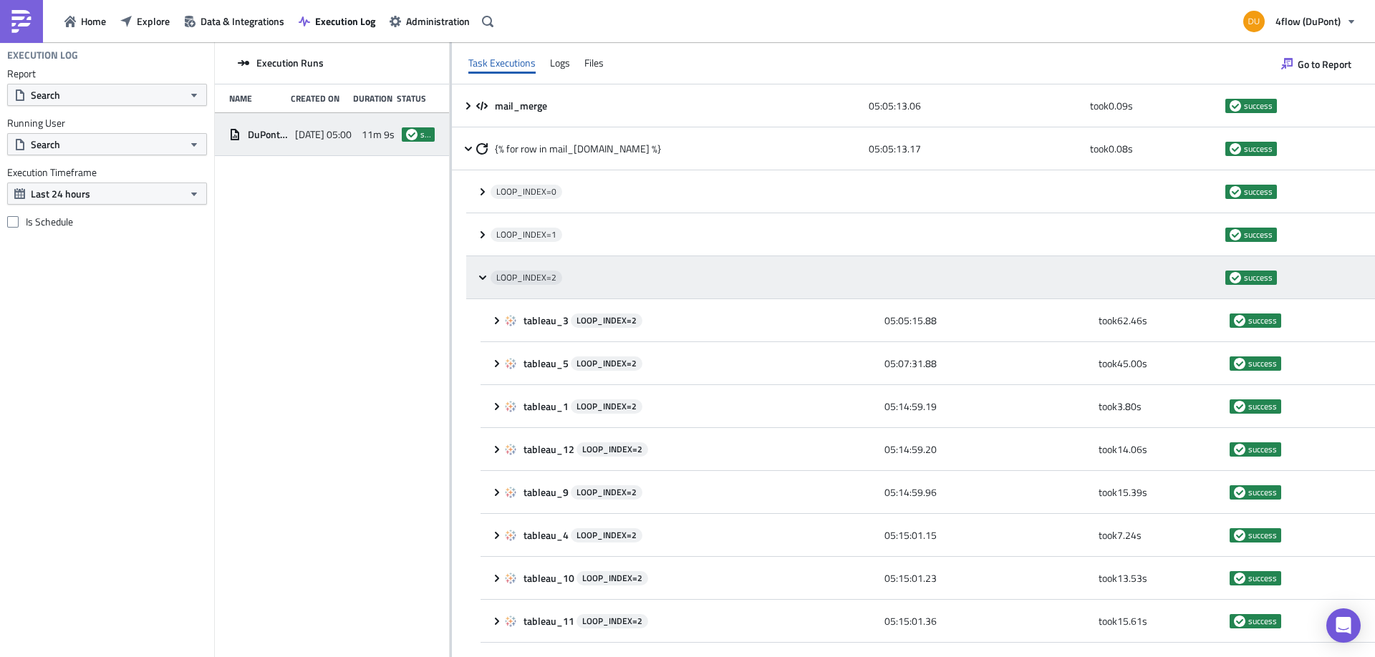
click at [476, 279] on div "LOOP_INDEX= 2 success" at bounding box center [920, 277] width 908 height 43
